Goal: Information Seeking & Learning: Learn about a topic

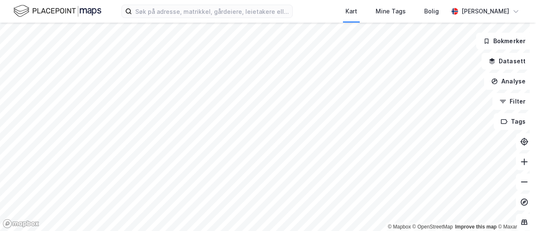
click at [239, 0] on html "Kart Mine Tags Bolig [PERSON_NAME] © Mapbox © OpenStreetMap Improve this map © …" at bounding box center [268, 115] width 536 height 231
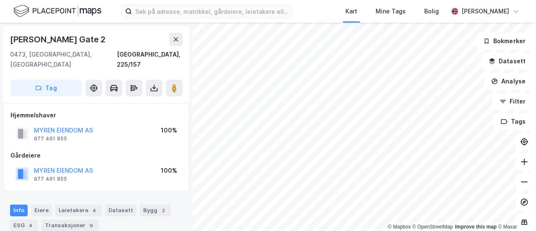
click at [346, 0] on html "Kart Mine Tags Bolig [PERSON_NAME] © Mapbox © OpenStreetMap Improve this map © …" at bounding box center [268, 115] width 536 height 231
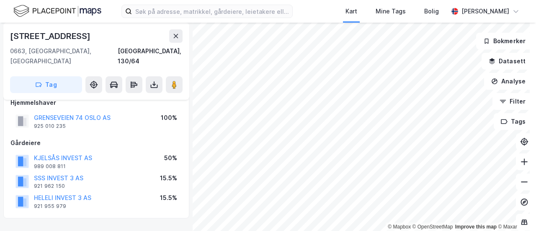
scroll to position [12, 0]
click at [0, 0] on button "KJELSÅS INVEST AS" at bounding box center [0, 0] width 0 height 0
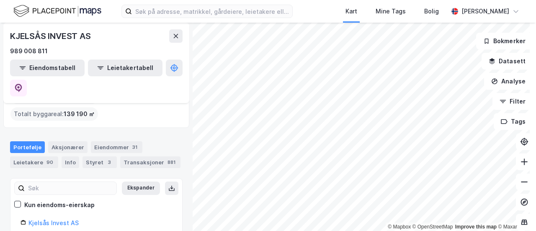
scroll to position [67, 0]
click at [80, 141] on div "Aksjonærer" at bounding box center [67, 147] width 39 height 12
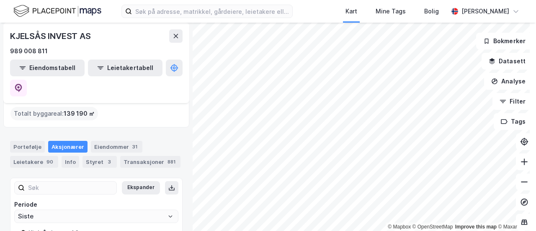
scroll to position [88, 0]
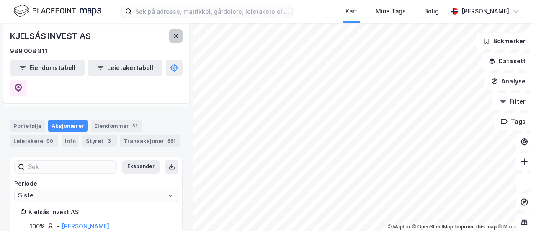
click at [173, 36] on icon at bounding box center [175, 36] width 7 height 7
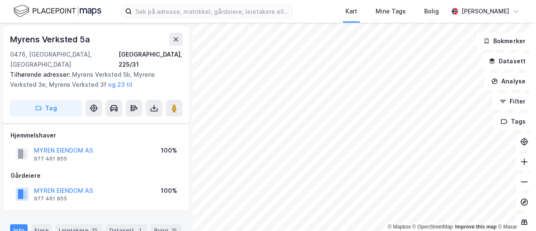
scroll to position [12, 0]
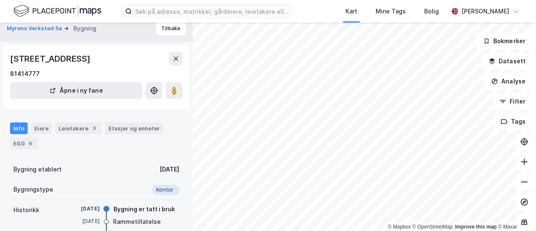
scroll to position [1, 0]
